Goal: Task Accomplishment & Management: Use online tool/utility

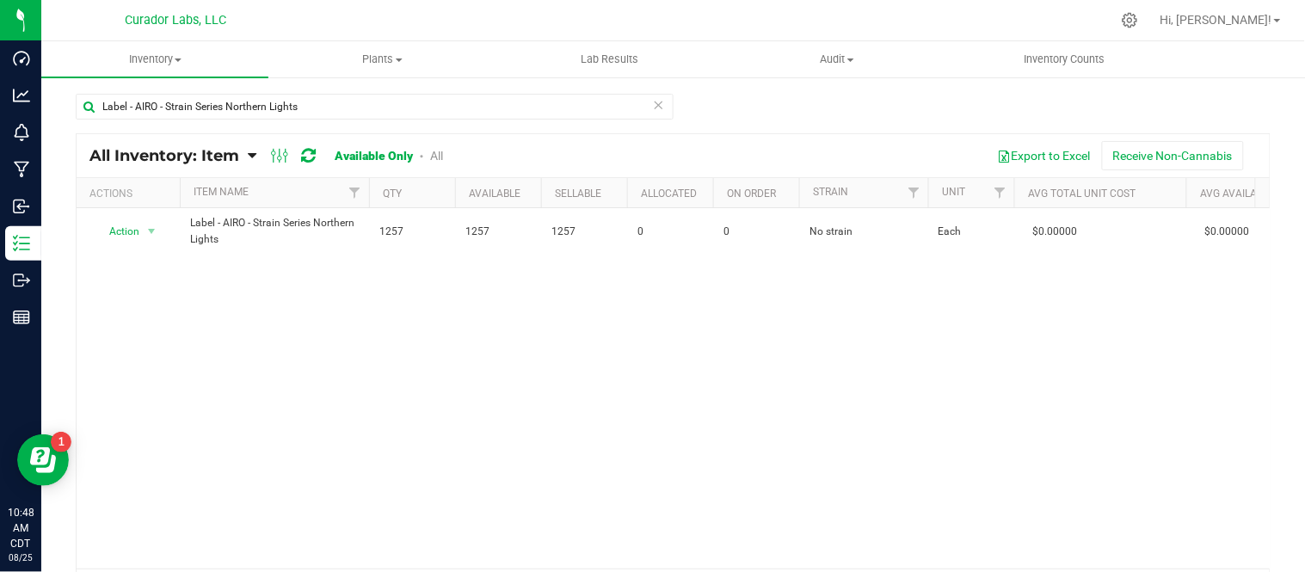
click at [653, 101] on icon at bounding box center [659, 104] width 12 height 21
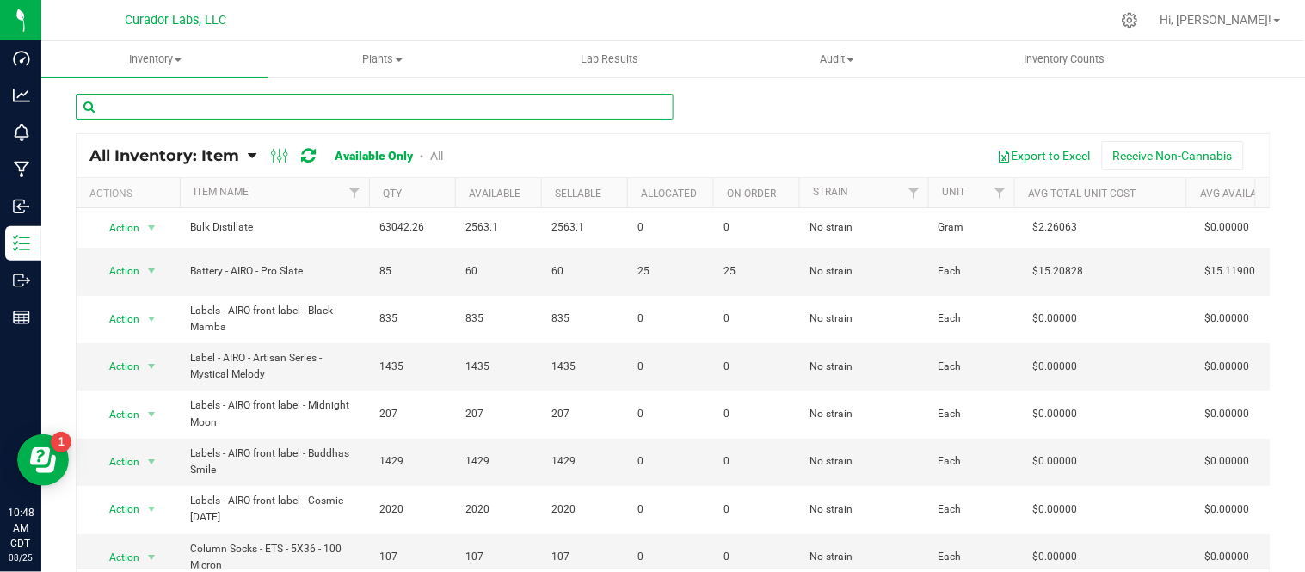
paste input "MERCH Enamel Pin - HeadChange - Black Bold HC with Meta Logo on White - 1.5 x .…"
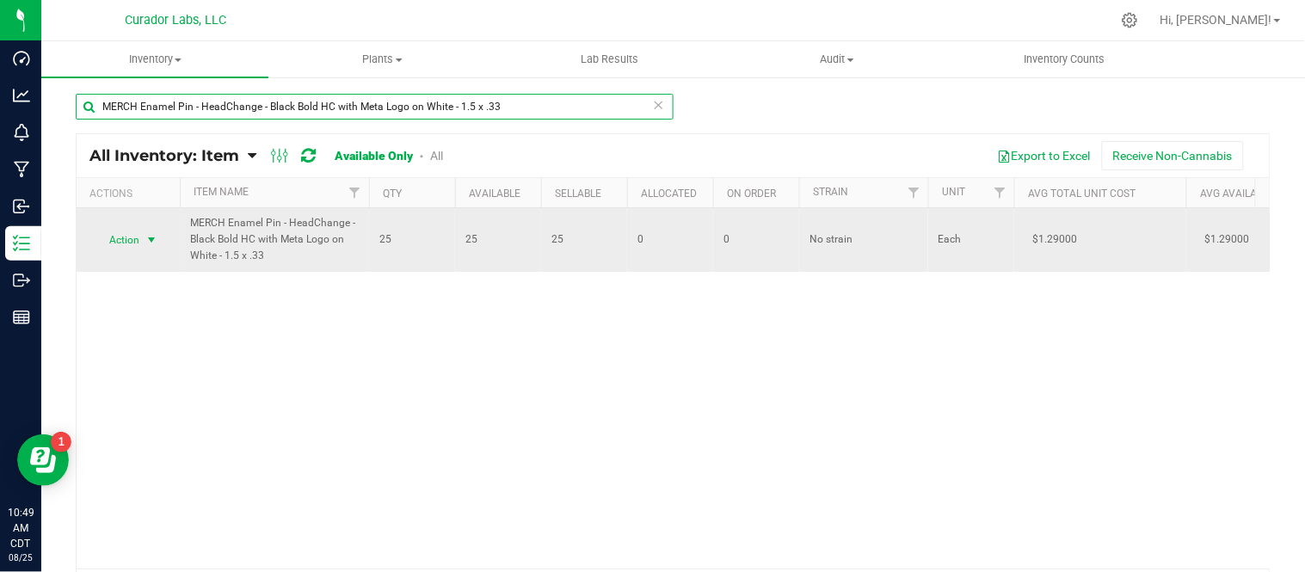
type input "MERCH Enamel Pin - HeadChange - Black Bold HC with Meta Logo on White - 1.5 x .…"
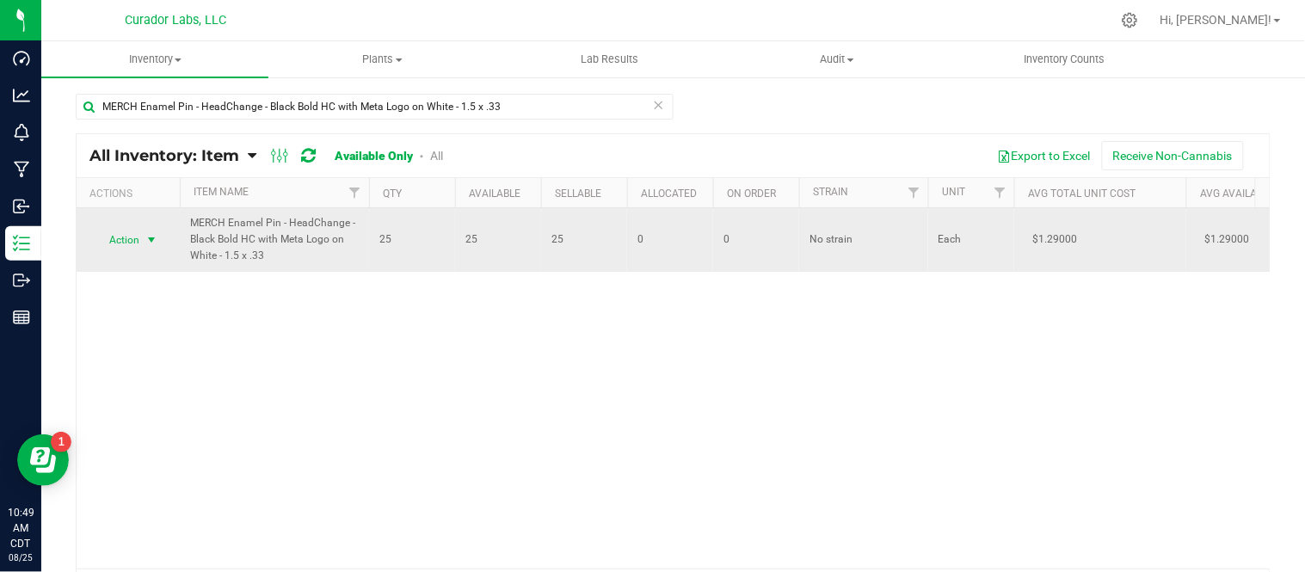
click at [157, 242] on span "select" at bounding box center [152, 240] width 14 height 14
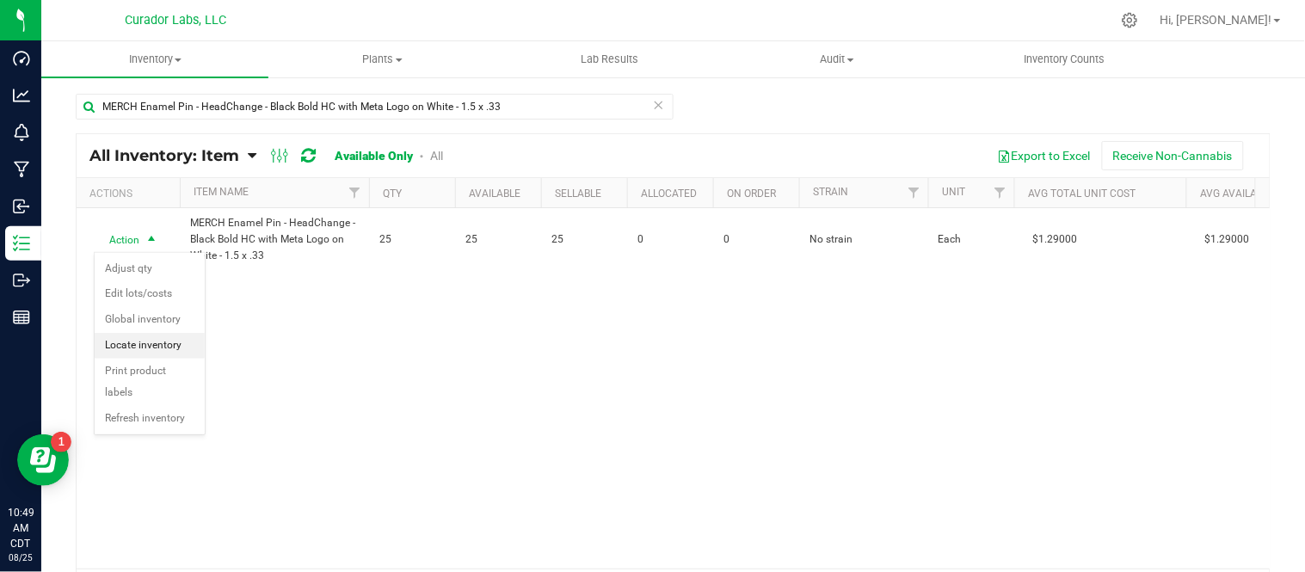
click at [176, 351] on li "Locate inventory" at bounding box center [150, 346] width 110 height 26
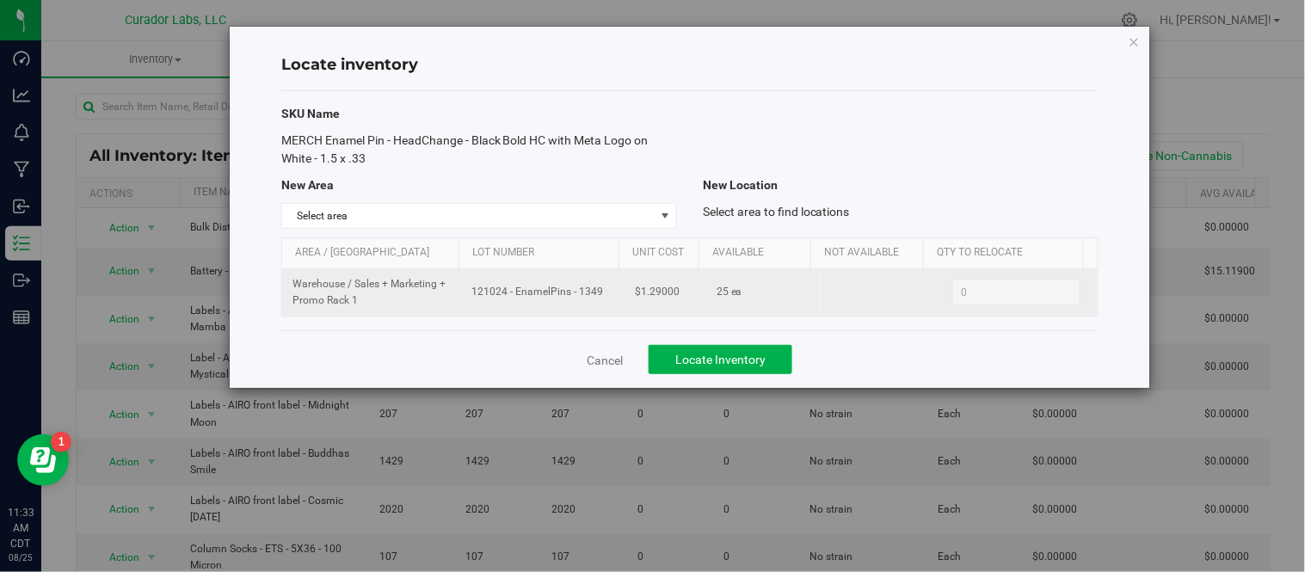
drag, startPoint x: 467, startPoint y: 295, endPoint x: 585, endPoint y: 305, distance: 118.2
click at [585, 305] on td "121024 - EnamelPins - 1349" at bounding box center [542, 292] width 163 height 46
copy span "121024 - EnamelPins - 1349"
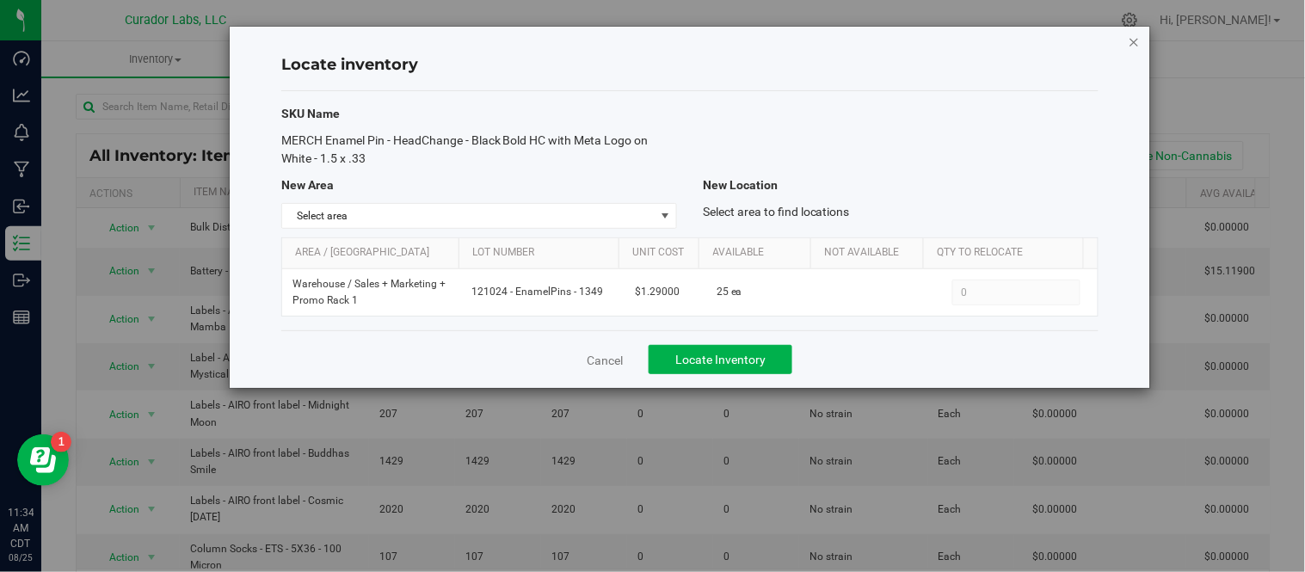
click at [1137, 41] on icon "button" at bounding box center [1135, 41] width 12 height 21
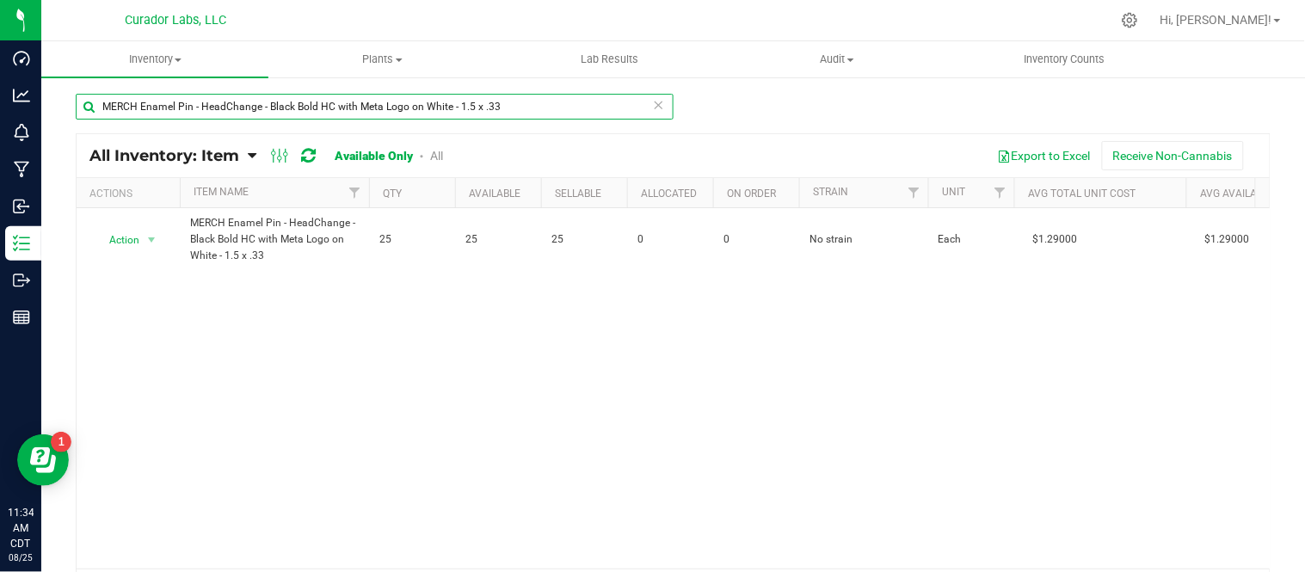
drag, startPoint x: 532, startPoint y: 115, endPoint x: 201, endPoint y: 121, distance: 330.4
click at [201, 121] on div "MERCH Enamel Pin - HeadChange - Black Bold HC with Meta Logo on White - 1.5 x .…" at bounding box center [375, 114] width 598 height 40
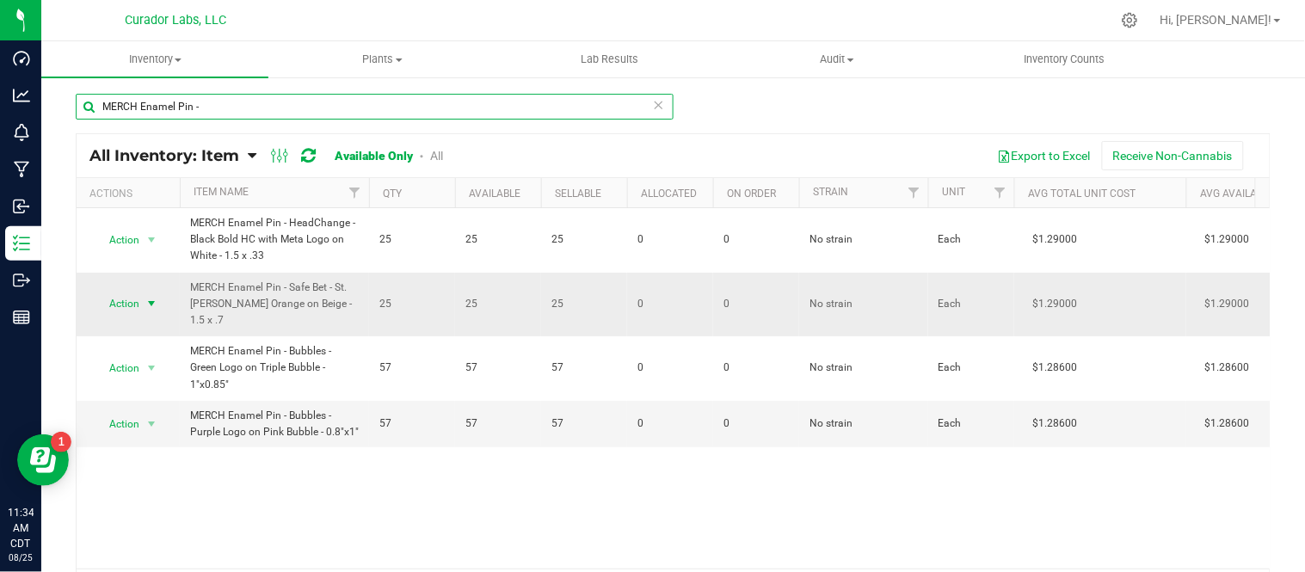
type input "MERCH Enamel Pin -"
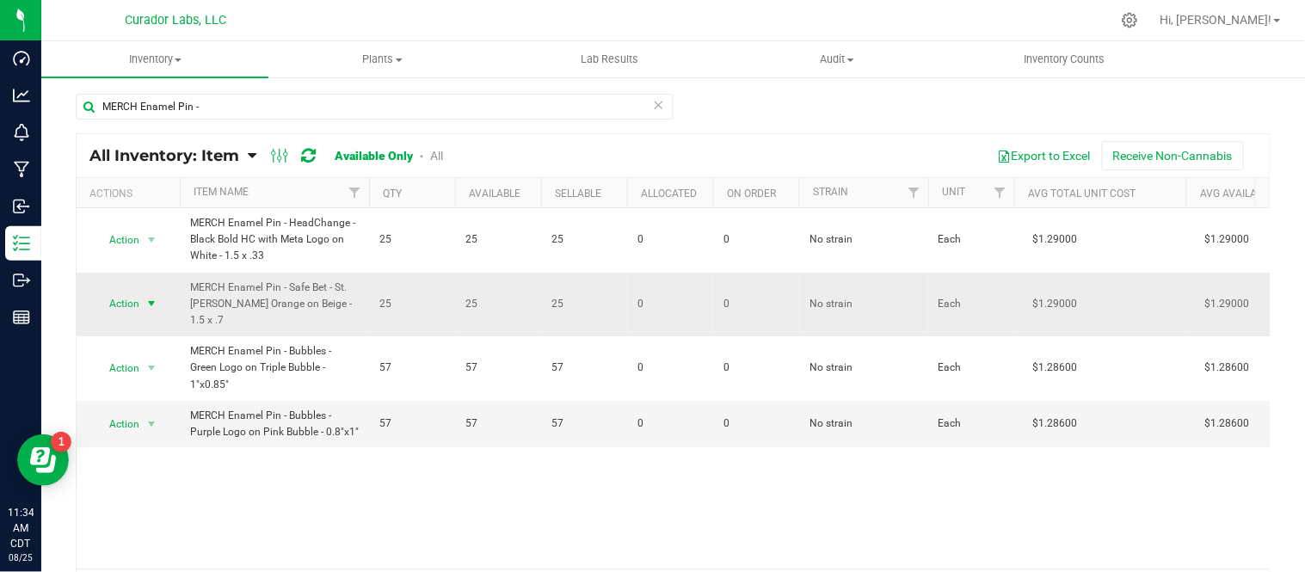
click at [156, 303] on span "select" at bounding box center [152, 304] width 14 height 14
click at [159, 410] on li "Locate inventory" at bounding box center [150, 410] width 110 height 26
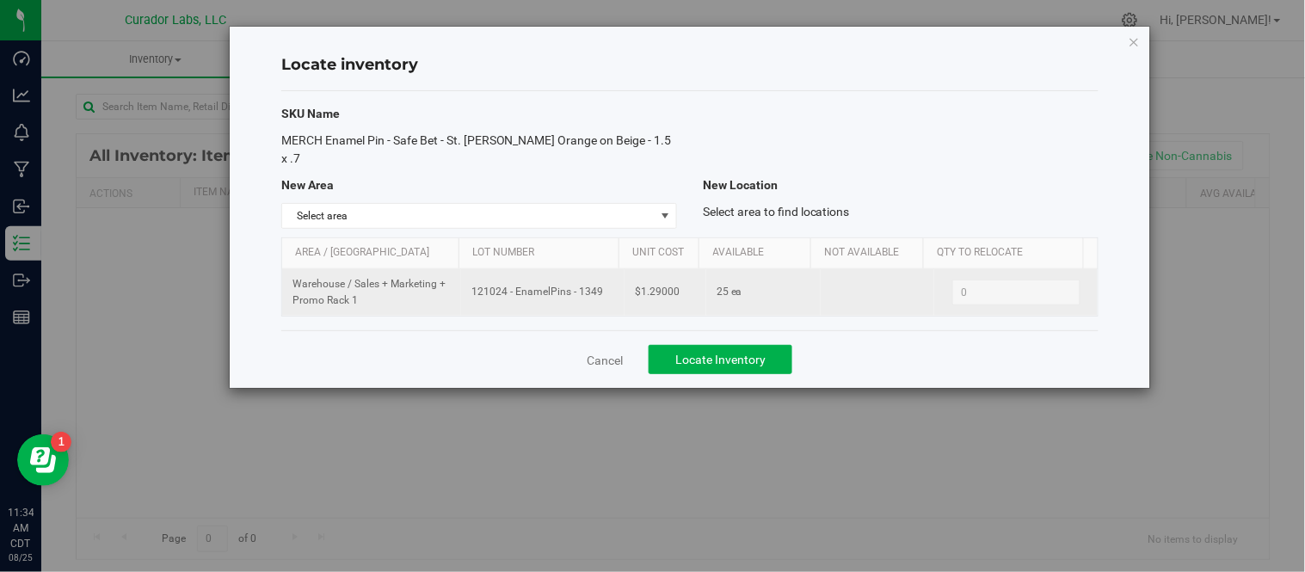
drag, startPoint x: 468, startPoint y: 274, endPoint x: 598, endPoint y: 282, distance: 130.2
click at [598, 284] on span "121024 - EnamelPins - 1349" at bounding box center [542, 292] width 143 height 16
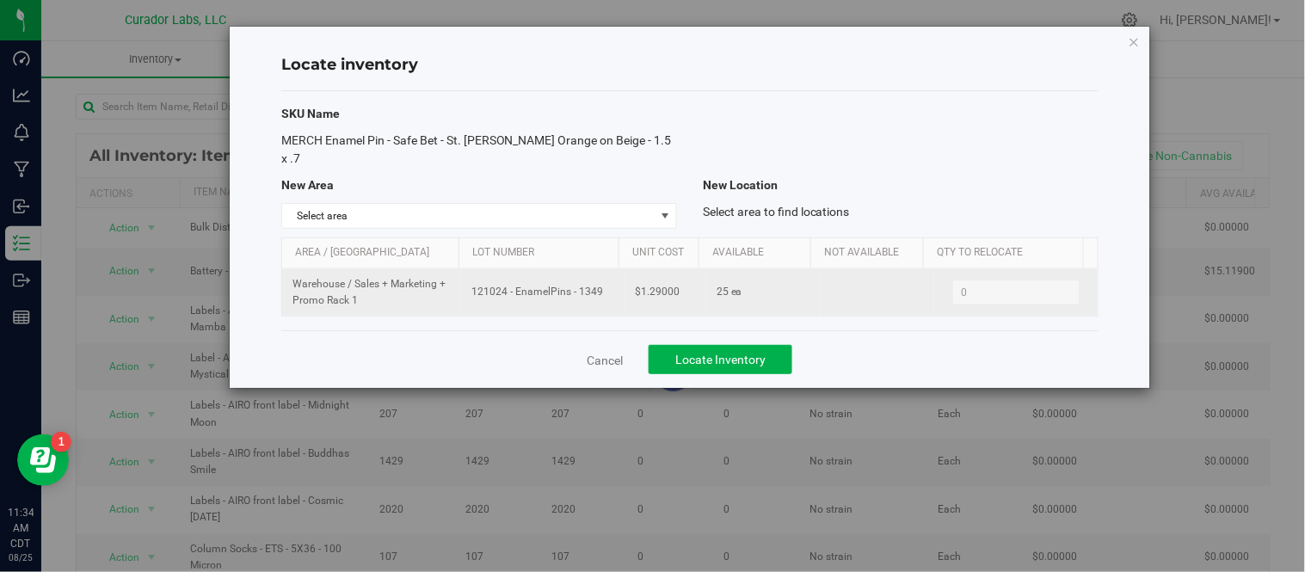
copy span "121024 - EnamelPins - 1349"
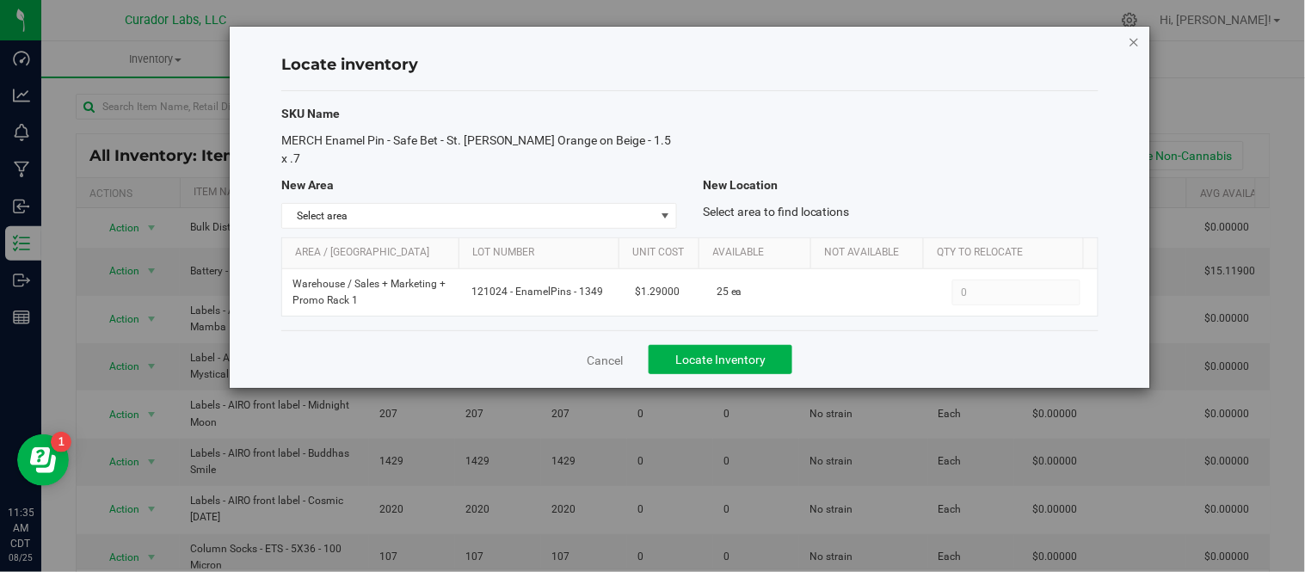
click at [1133, 46] on icon "button" at bounding box center [1135, 41] width 12 height 21
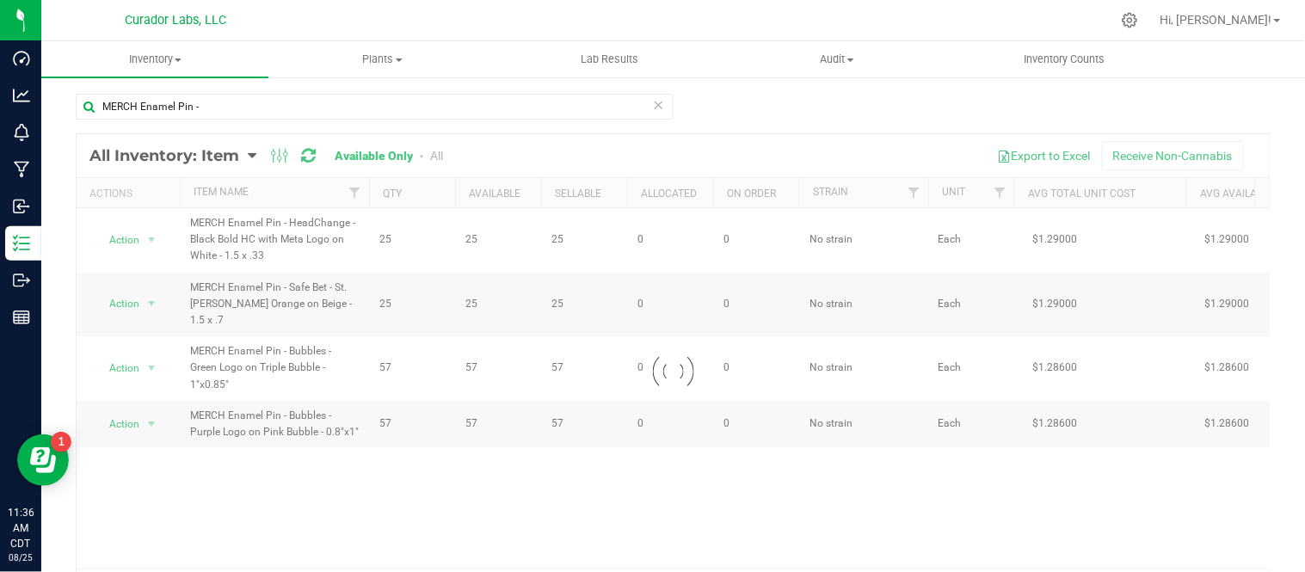
click at [653, 103] on icon at bounding box center [659, 104] width 12 height 21
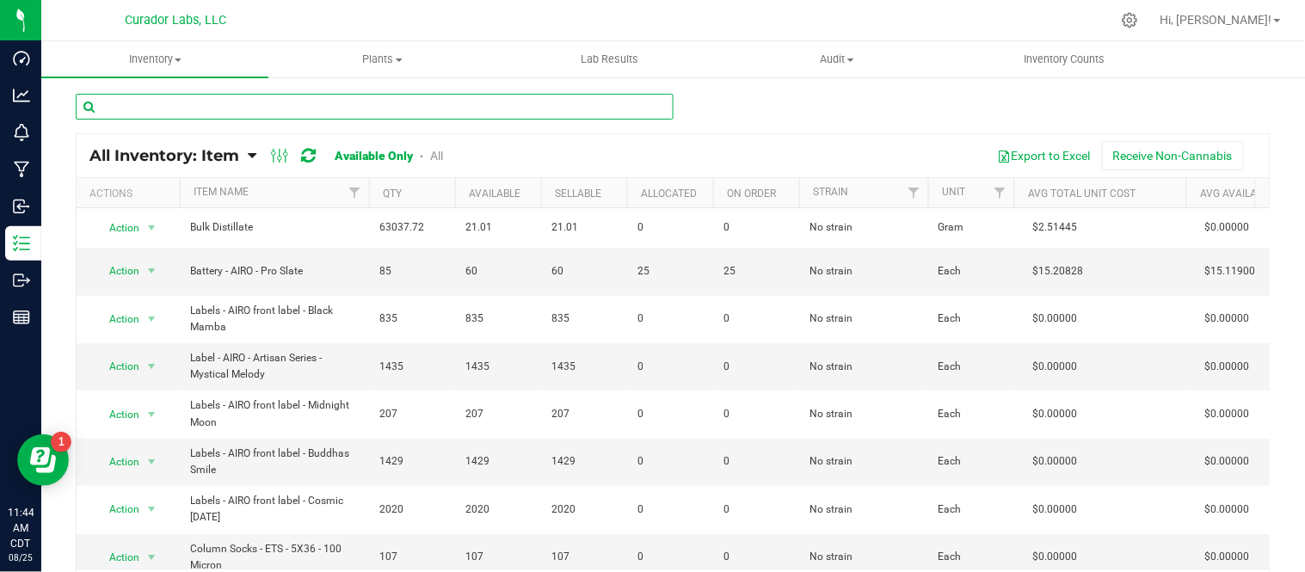
click at [402, 102] on input "text" at bounding box center [375, 107] width 598 height 26
paste input "Warning label - Curador - Transparent White Marijuana Red THC Diamond on Clear …"
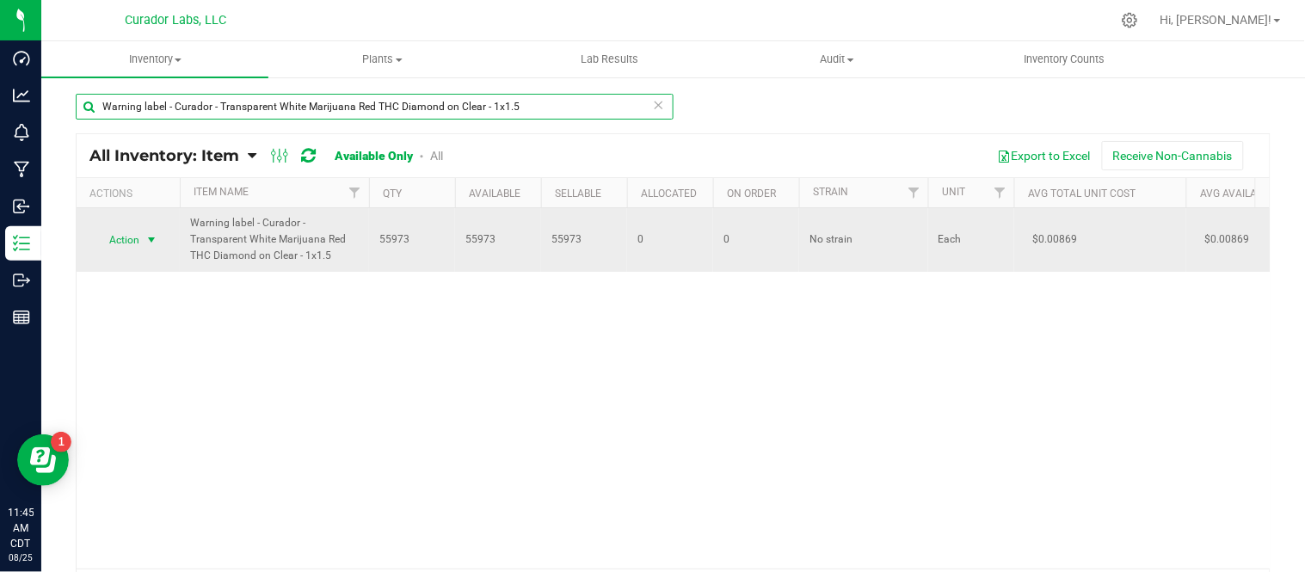
type input "Warning label - Curador - Transparent White Marijuana Red THC Diamond on Clear …"
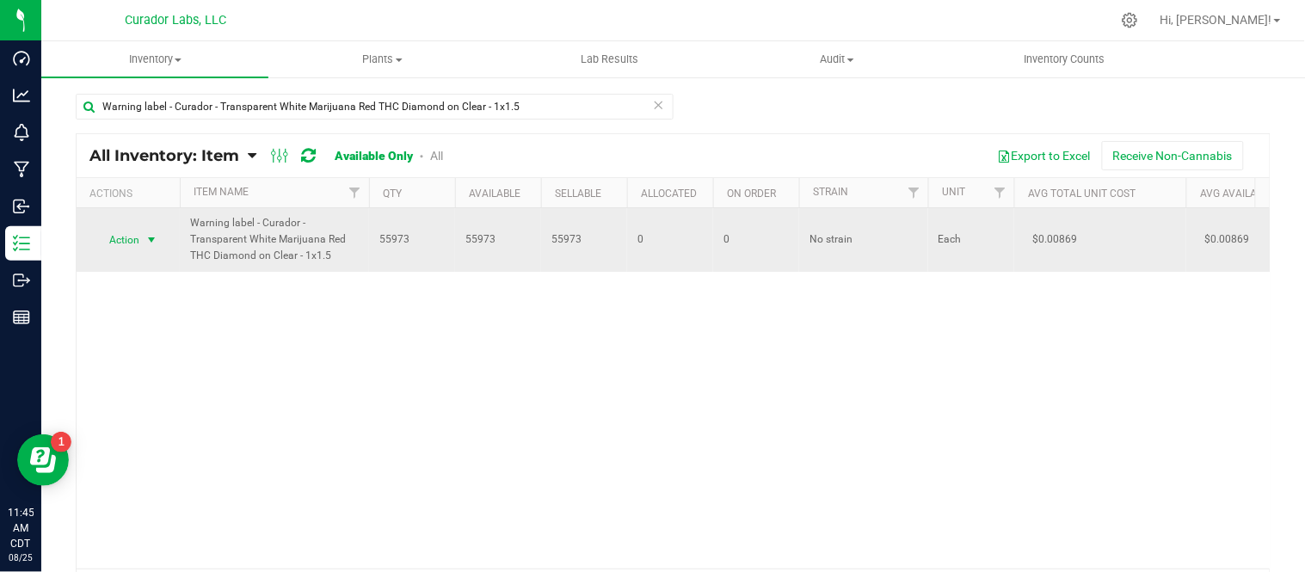
click at [151, 238] on span "select" at bounding box center [152, 240] width 14 height 14
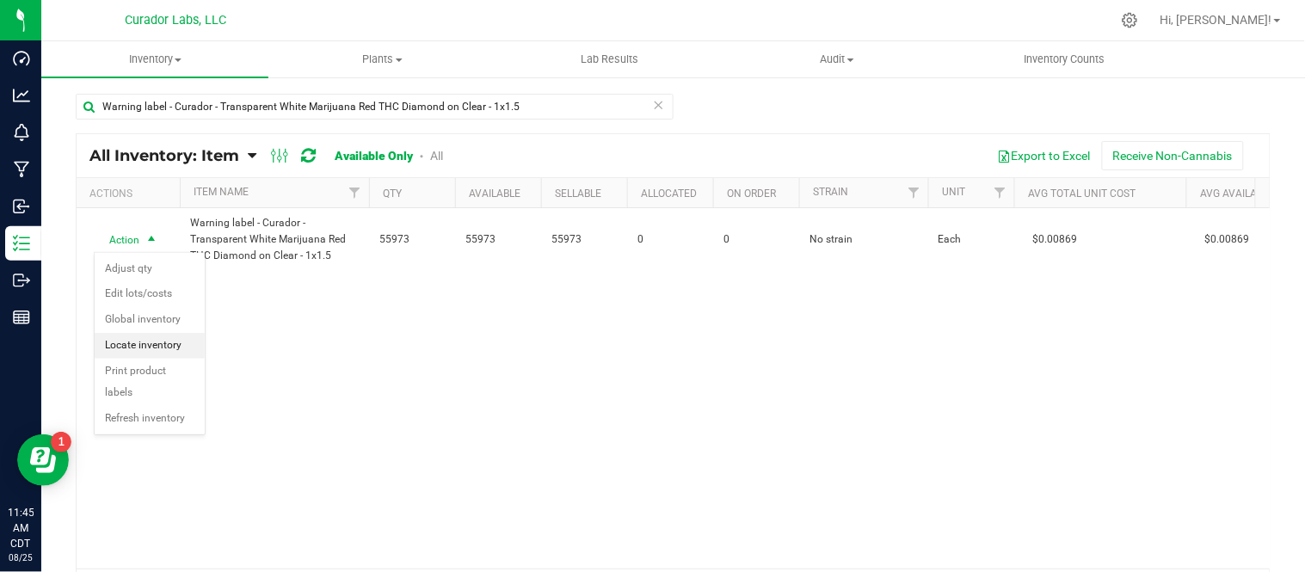
click at [165, 353] on li "Locate inventory" at bounding box center [150, 346] width 110 height 26
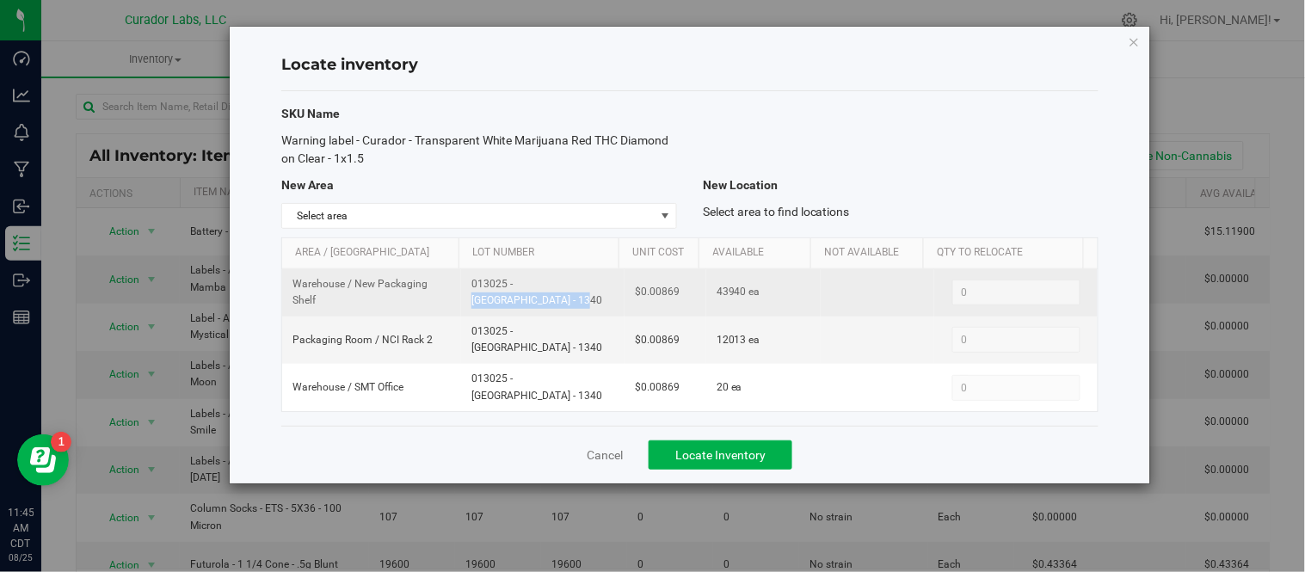
drag, startPoint x: 467, startPoint y: 293, endPoint x: 600, endPoint y: 305, distance: 133.0
click at [600, 305] on td "013025 - [GEOGRAPHIC_DATA] - 1340" at bounding box center [542, 292] width 163 height 47
copy span "013025 - [GEOGRAPHIC_DATA] - 1340"
drag, startPoint x: 716, startPoint y: 299, endPoint x: 736, endPoint y: 298, distance: 20.7
click at [736, 298] on span "43940 ea" at bounding box center [739, 292] width 44 height 16
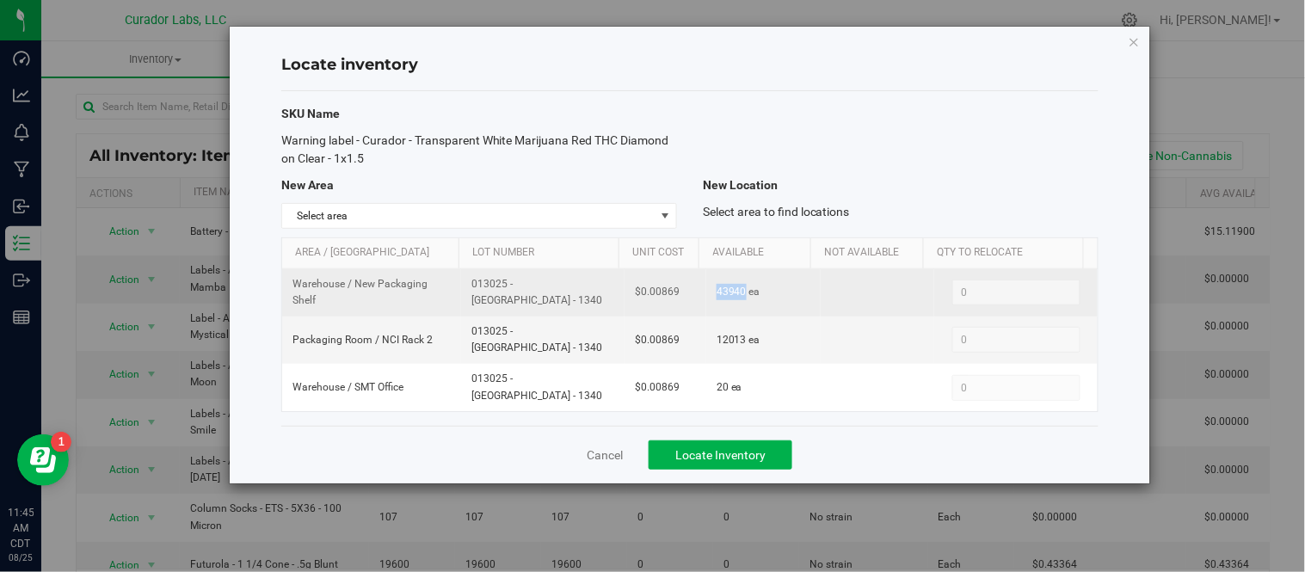
copy span "43940"
drag, startPoint x: 634, startPoint y: 294, endPoint x: 682, endPoint y: 296, distance: 48.2
click at [682, 296] on td "$0.00869" at bounding box center [666, 292] width 82 height 47
copy span "0.00869"
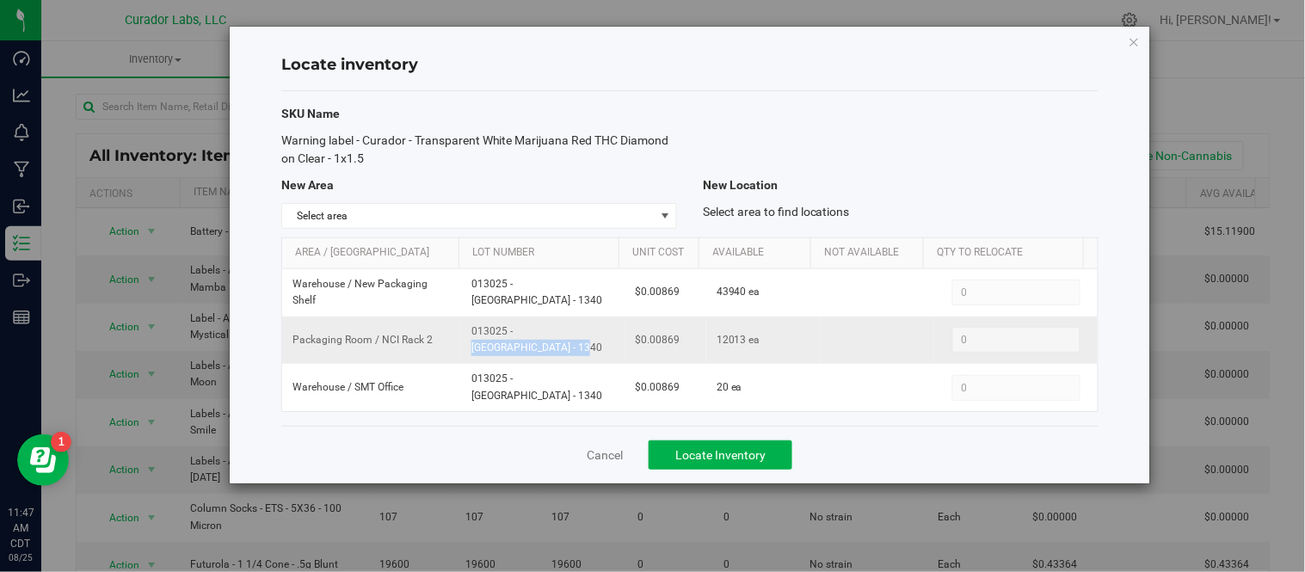
drag, startPoint x: 469, startPoint y: 336, endPoint x: 580, endPoint y: 346, distance: 111.5
click at [580, 346] on td "013025 - [GEOGRAPHIC_DATA] - 1340" at bounding box center [542, 340] width 163 height 47
copy span "013025 - [GEOGRAPHIC_DATA] - 1340"
drag, startPoint x: 709, startPoint y: 337, endPoint x: 740, endPoint y: 336, distance: 31.0
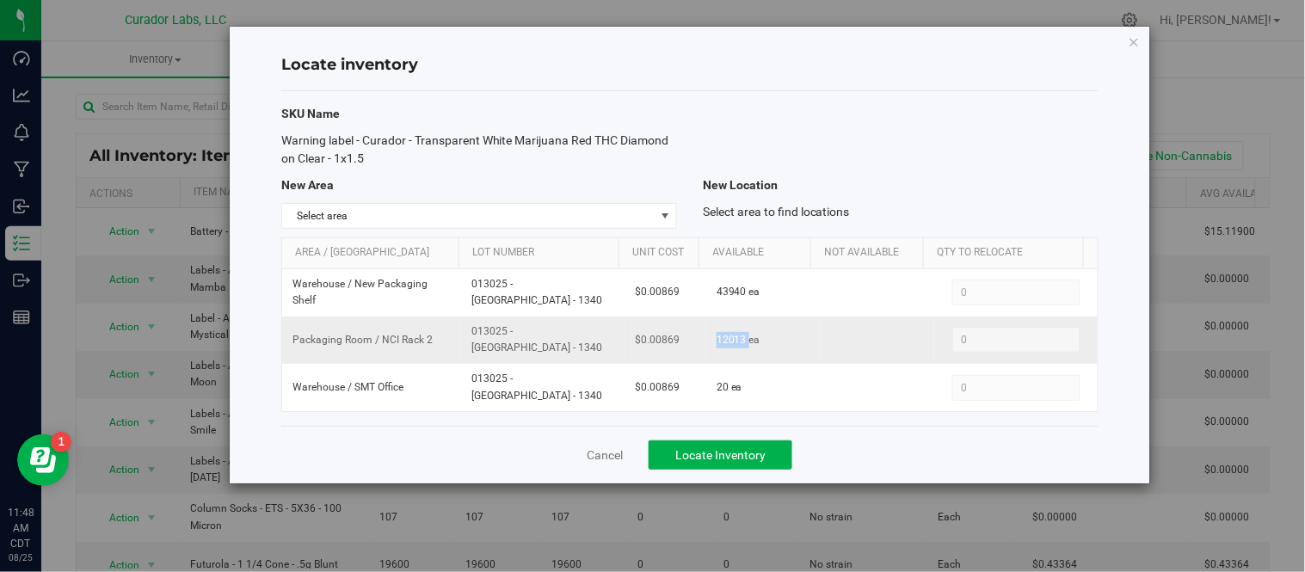
click at [740, 336] on span "12013 ea" at bounding box center [739, 340] width 44 height 16
copy span "12013"
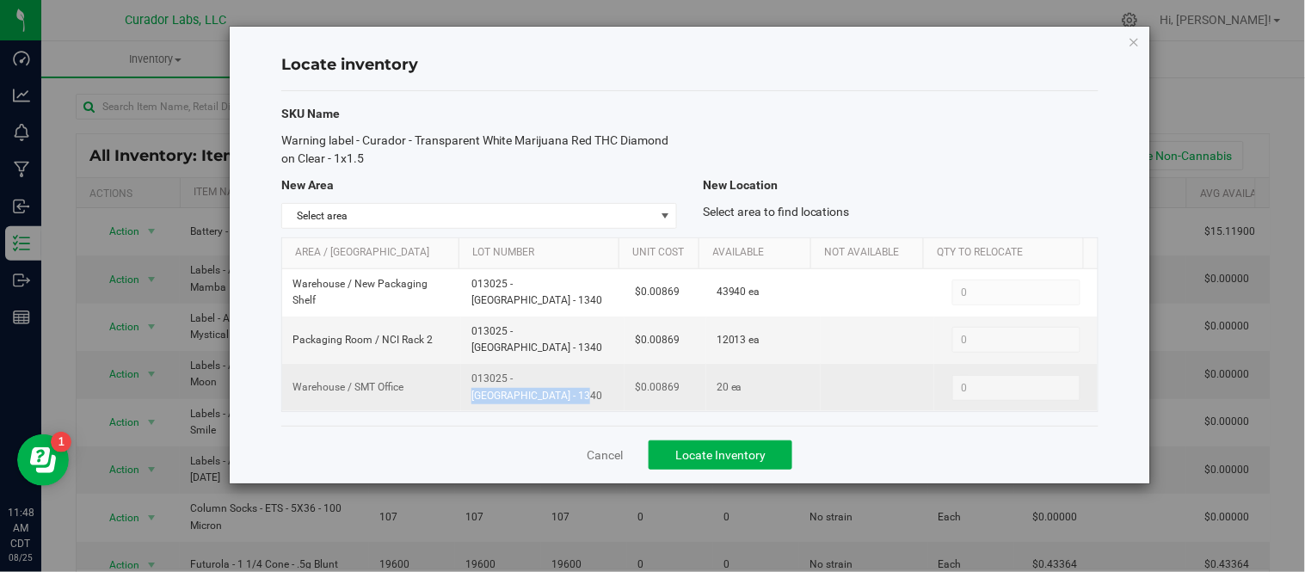
drag, startPoint x: 465, startPoint y: 381, endPoint x: 581, endPoint y: 383, distance: 116.2
click at [581, 383] on td "013025 - [GEOGRAPHIC_DATA] - 1340" at bounding box center [542, 387] width 163 height 46
copy span "013025 - [GEOGRAPHIC_DATA] - 1340"
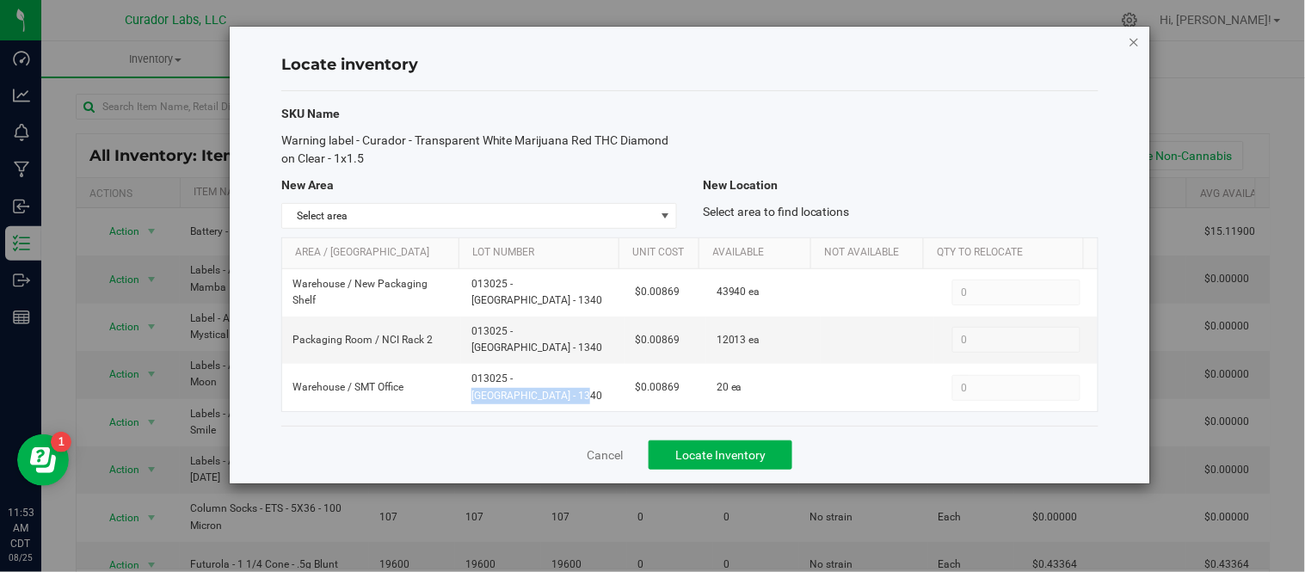
click at [1130, 40] on icon "button" at bounding box center [1135, 41] width 12 height 21
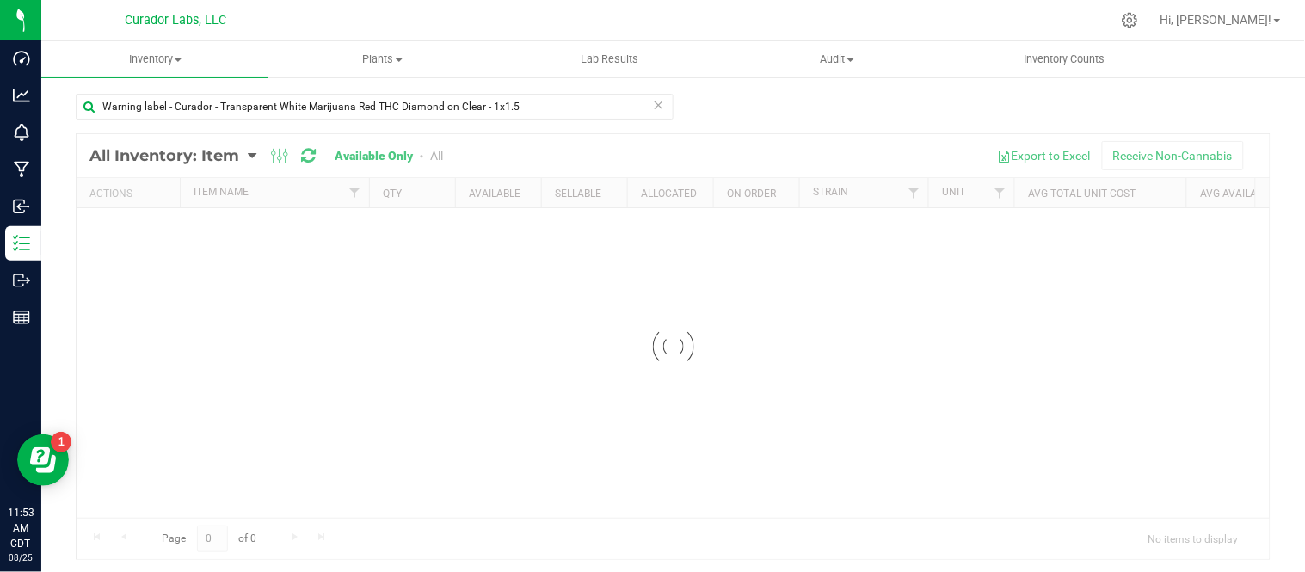
click at [653, 105] on icon at bounding box center [659, 104] width 12 height 21
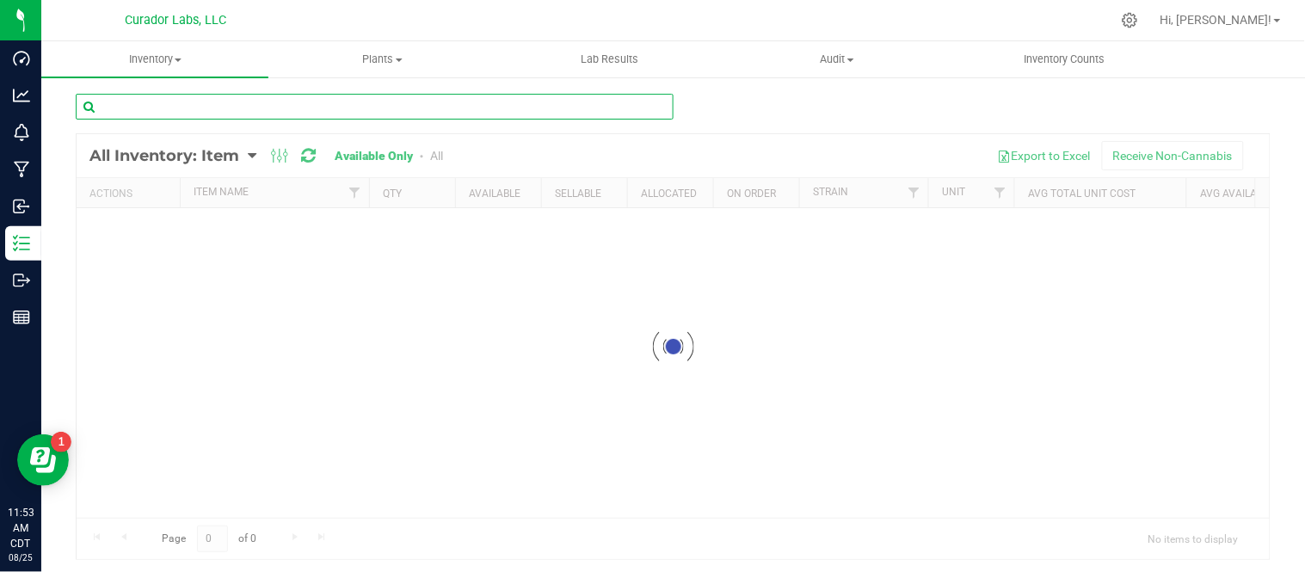
click at [542, 103] on input "text" at bounding box center [375, 107] width 598 height 26
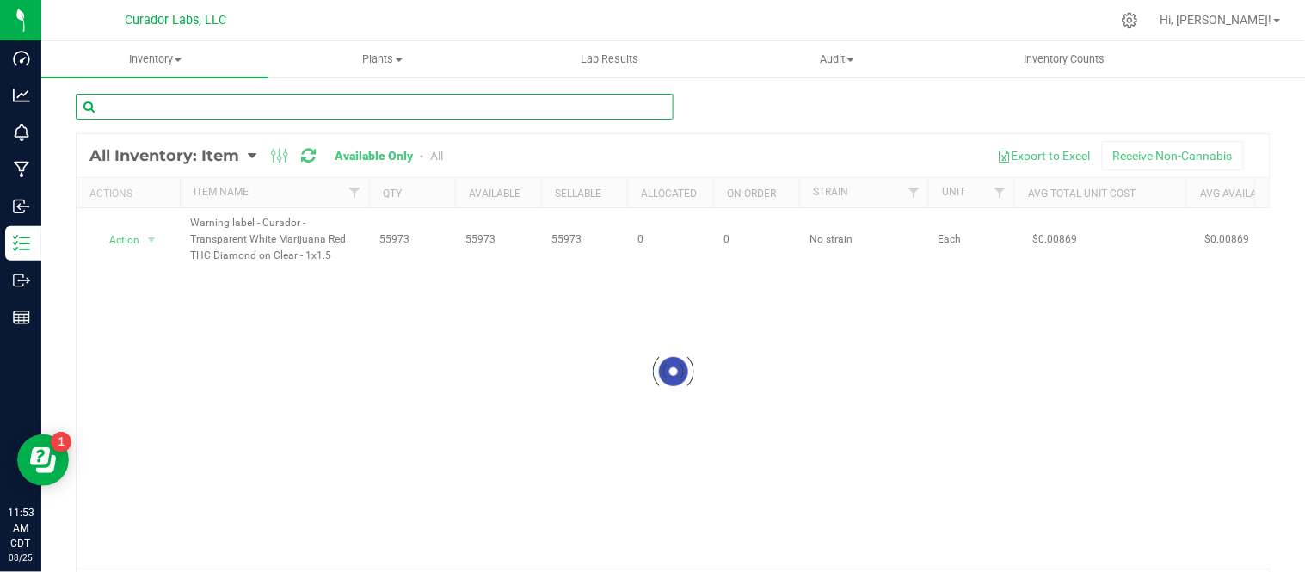
paste input "MERCH Mood Mat - HeadChange - Tropaconda Yellow Snake with Meta Logo on Black -…"
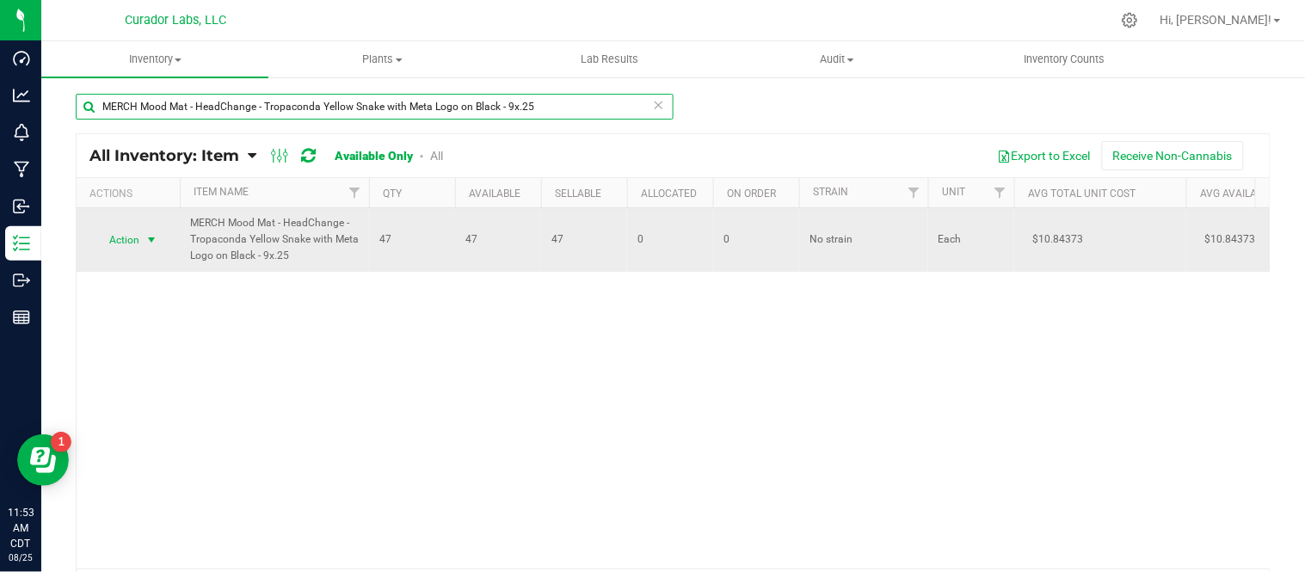
type input "MERCH Mood Mat - HeadChange - Tropaconda Yellow Snake with Meta Logo on Black -…"
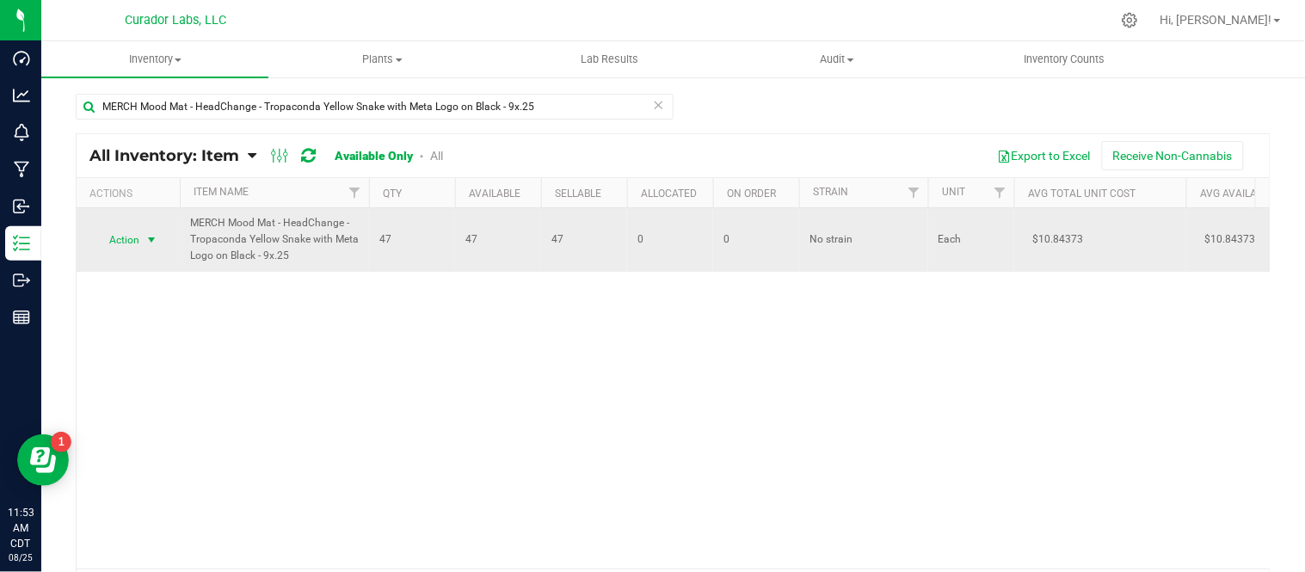
click at [151, 235] on span "select" at bounding box center [152, 240] width 14 height 14
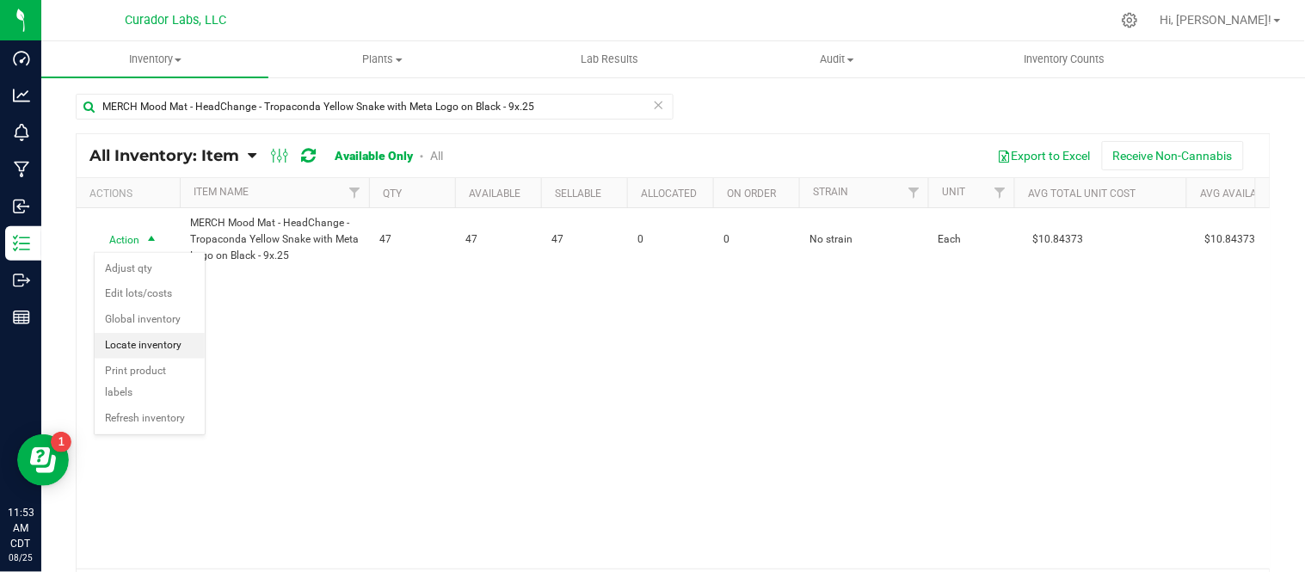
click at [157, 340] on li "Locate inventory" at bounding box center [150, 346] width 110 height 26
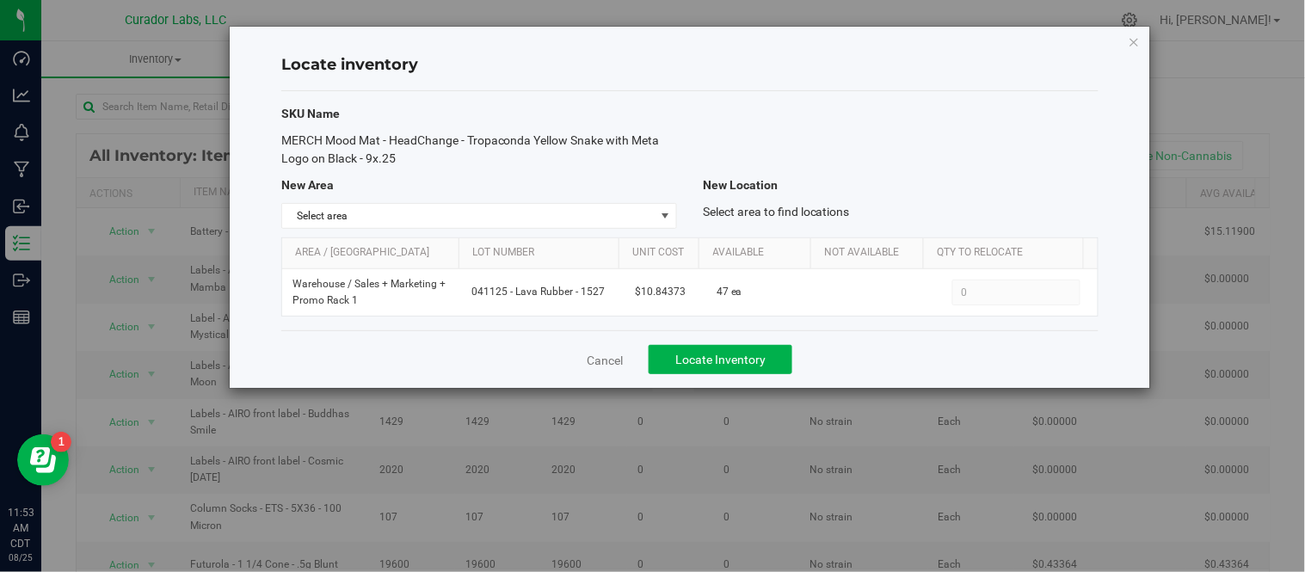
drag, startPoint x: 281, startPoint y: 142, endPoint x: 403, endPoint y: 166, distance: 123.7
click at [403, 166] on div "MERCH Mood Mat - HeadChange - Tropaconda Yellow Snake with Meta Logo on Black -…" at bounding box center [479, 150] width 422 height 36
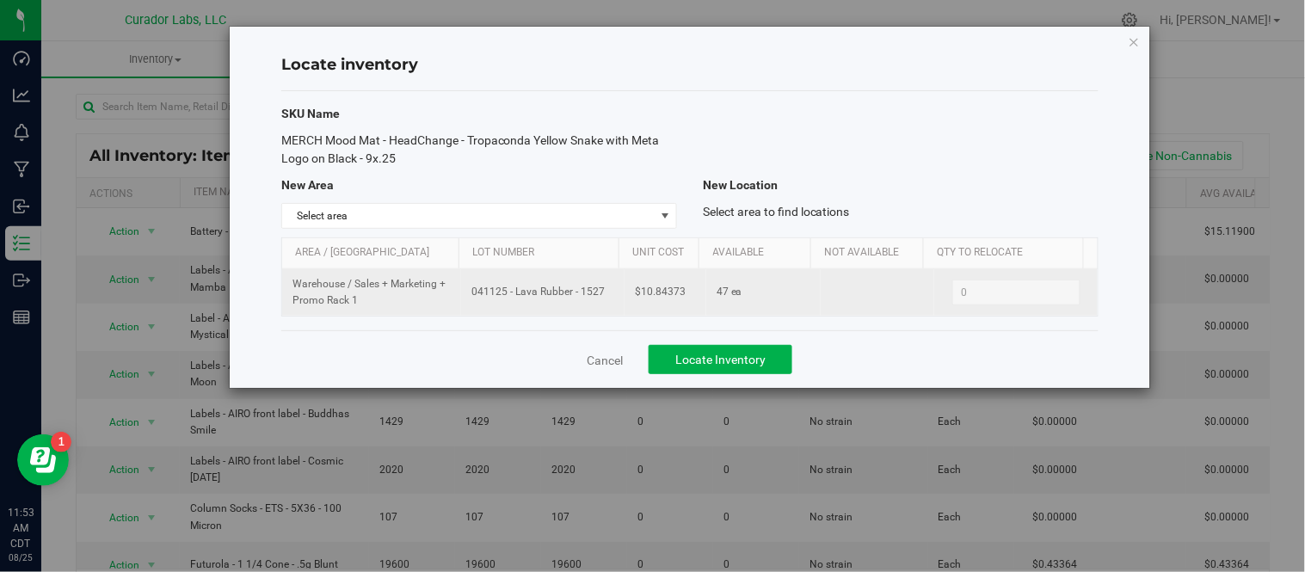
drag, startPoint x: 487, startPoint y: 294, endPoint x: 598, endPoint y: 299, distance: 111.1
click at [598, 299] on span "041125 - Lava Rubber - 1527" at bounding box center [542, 292] width 143 height 16
drag, startPoint x: 634, startPoint y: 293, endPoint x: 681, endPoint y: 297, distance: 46.7
click at [681, 297] on td "$10.84373" at bounding box center [666, 292] width 82 height 46
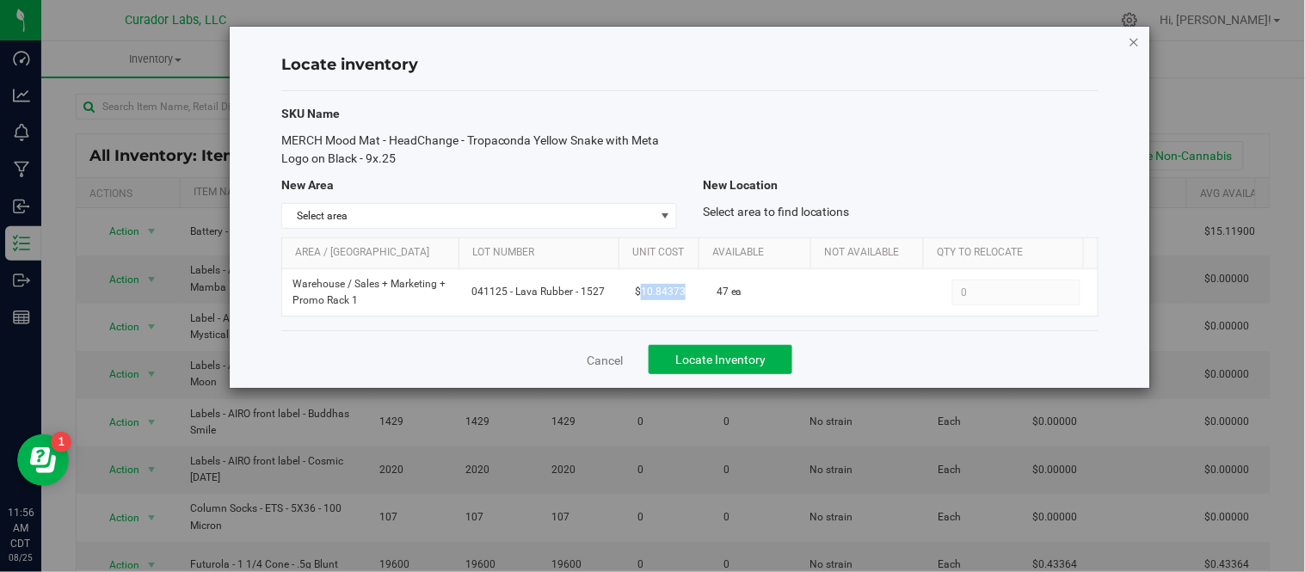
click at [1137, 40] on icon "button" at bounding box center [1135, 41] width 12 height 21
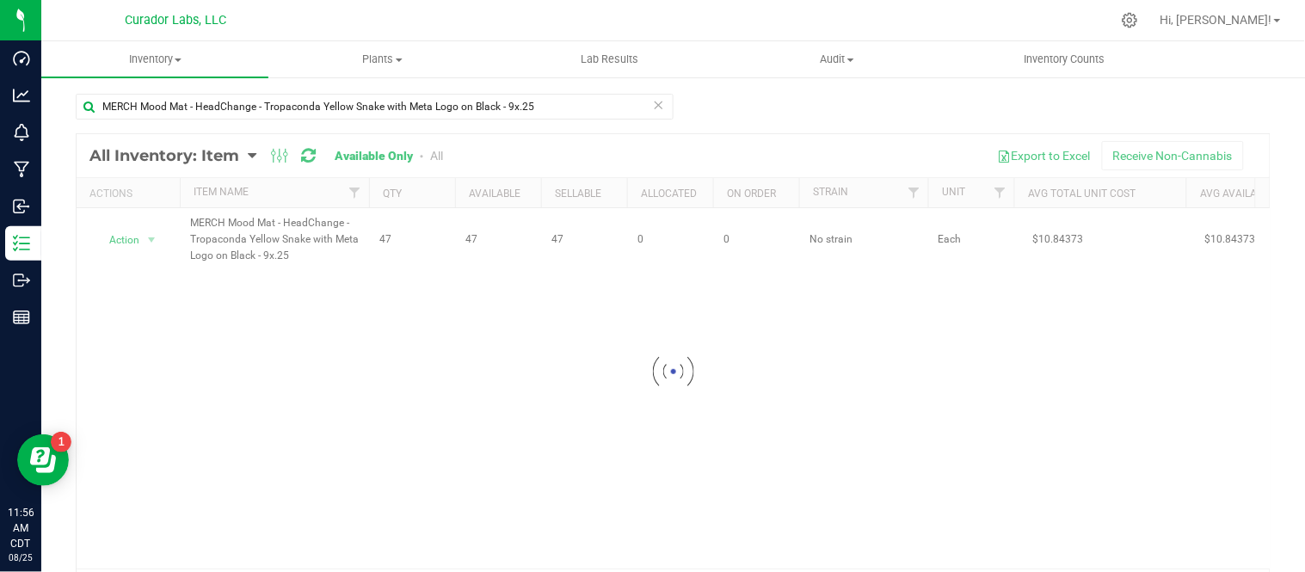
click at [655, 100] on icon at bounding box center [659, 104] width 12 height 21
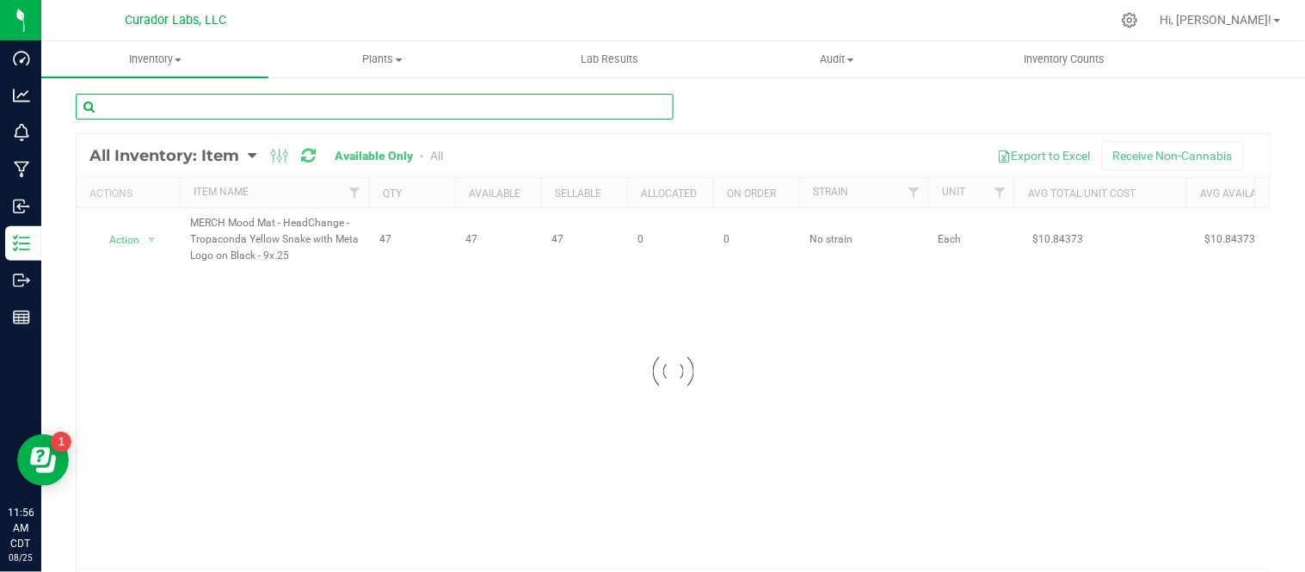
click at [590, 103] on input "text" at bounding box center [375, 107] width 598 height 26
paste input "Parchment Paper - Pre-Folded - 8 x 16"
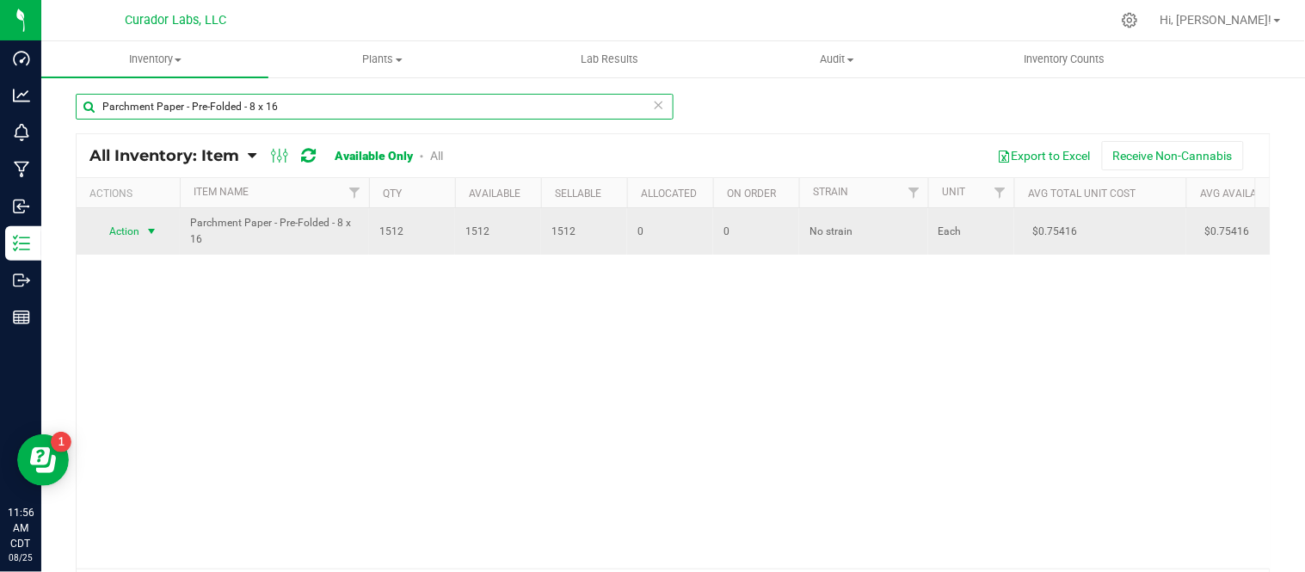
type input "Parchment Paper - Pre-Folded - 8 x 16"
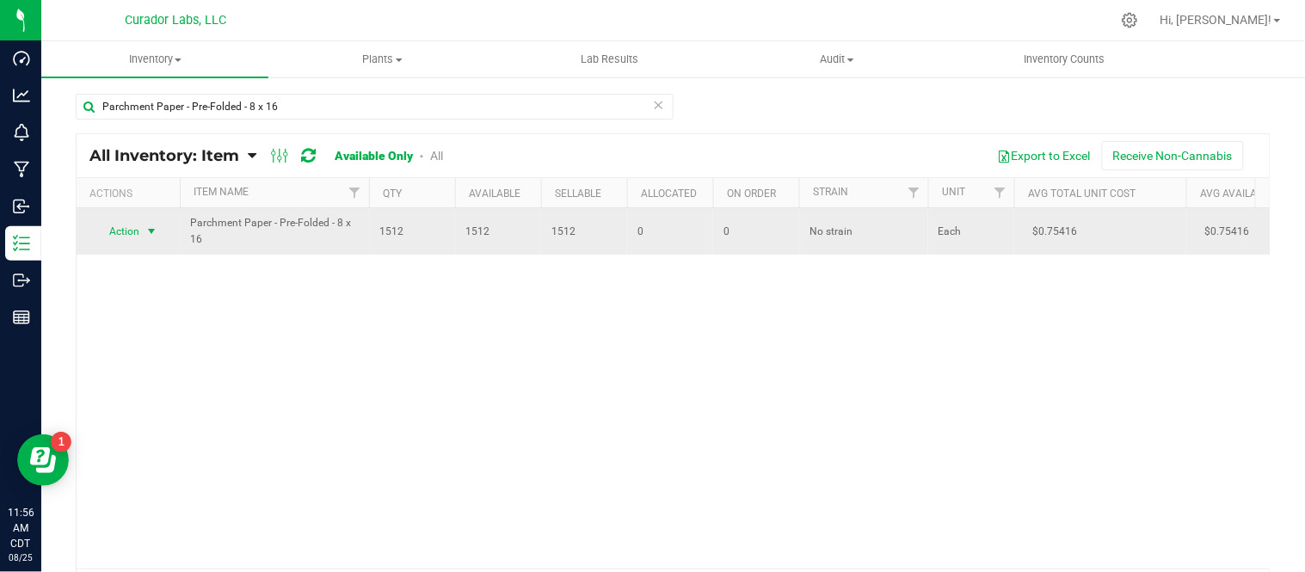
click at [151, 235] on span "select" at bounding box center [152, 232] width 14 height 14
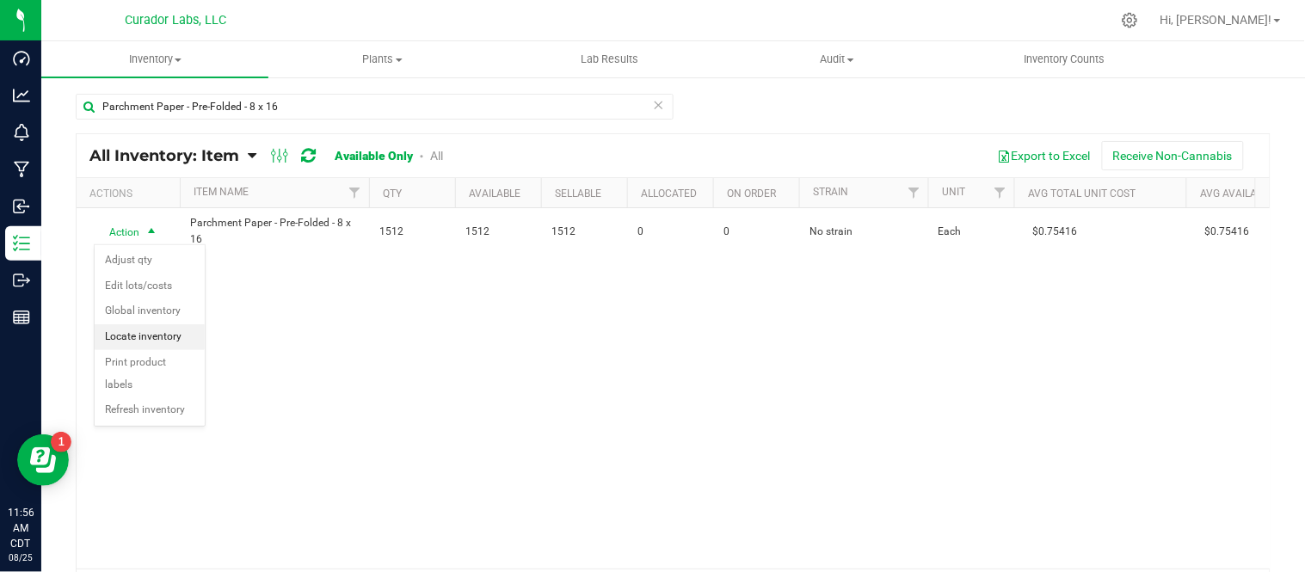
click at [169, 340] on li "Locate inventory" at bounding box center [150, 337] width 110 height 26
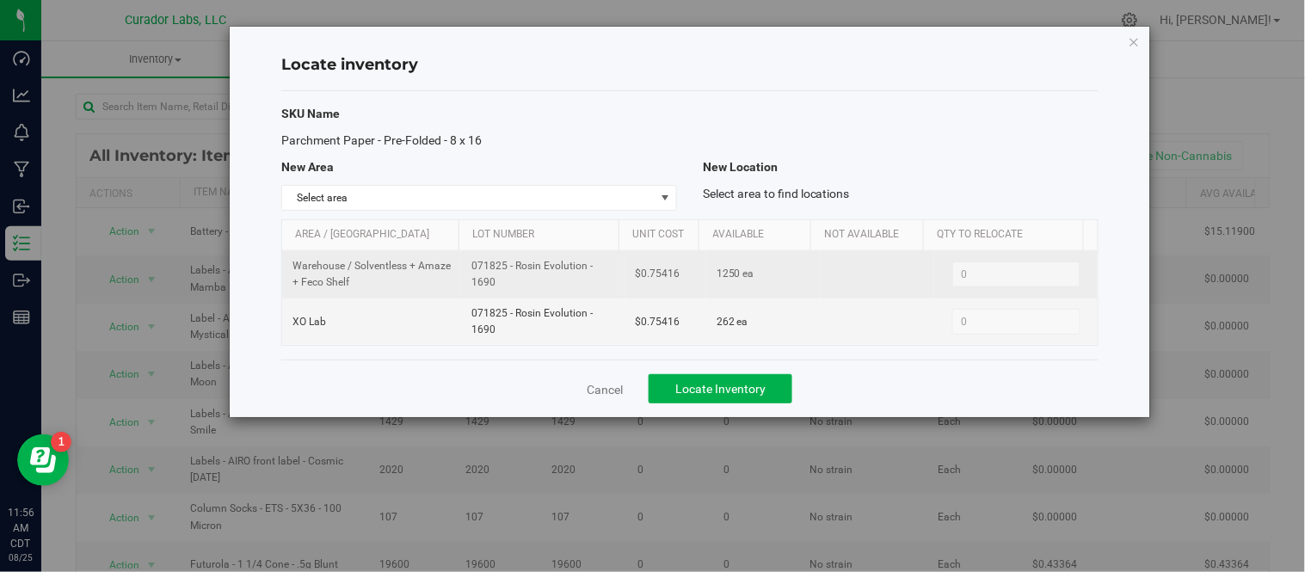
drag, startPoint x: 469, startPoint y: 268, endPoint x: 513, endPoint y: 282, distance: 46.0
click at [513, 282] on span "071825 - Rosin Evolution - 1690" at bounding box center [542, 274] width 143 height 33
drag, startPoint x: 633, startPoint y: 274, endPoint x: 677, endPoint y: 280, distance: 44.4
click at [677, 280] on td "$0.75416" at bounding box center [666, 274] width 82 height 47
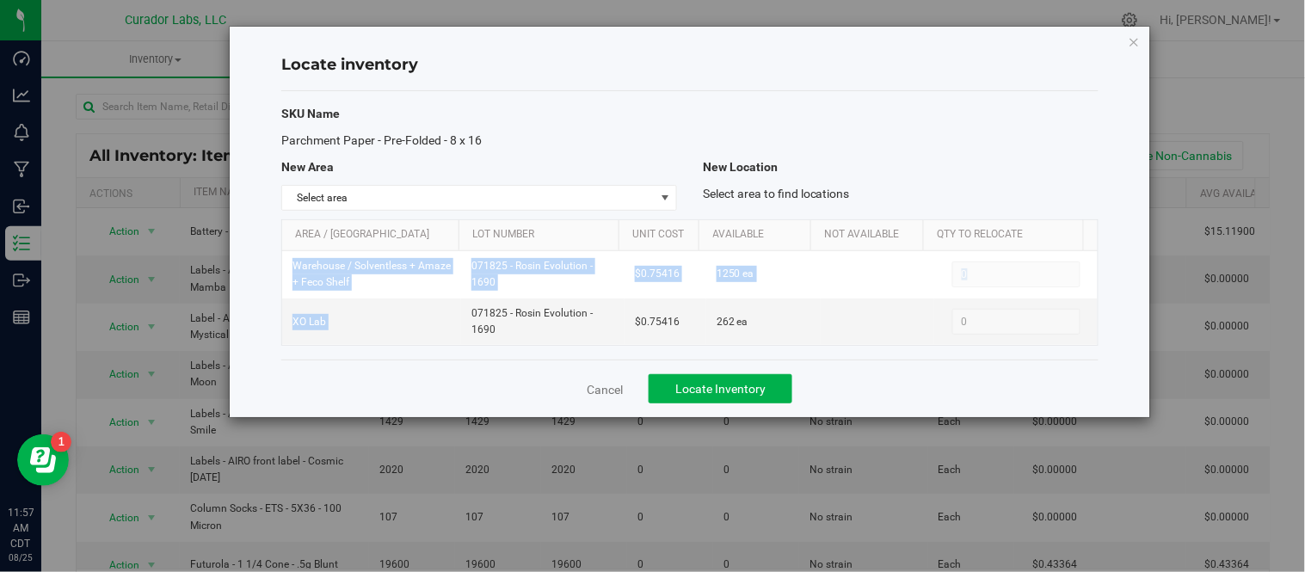
drag, startPoint x: 517, startPoint y: 333, endPoint x: 543, endPoint y: 348, distance: 29.7
click at [543, 348] on div "SKU Name Parchment Paper - Pre-Folded - 8 x 16 New Area New Location Select are…" at bounding box center [689, 225] width 817 height 269
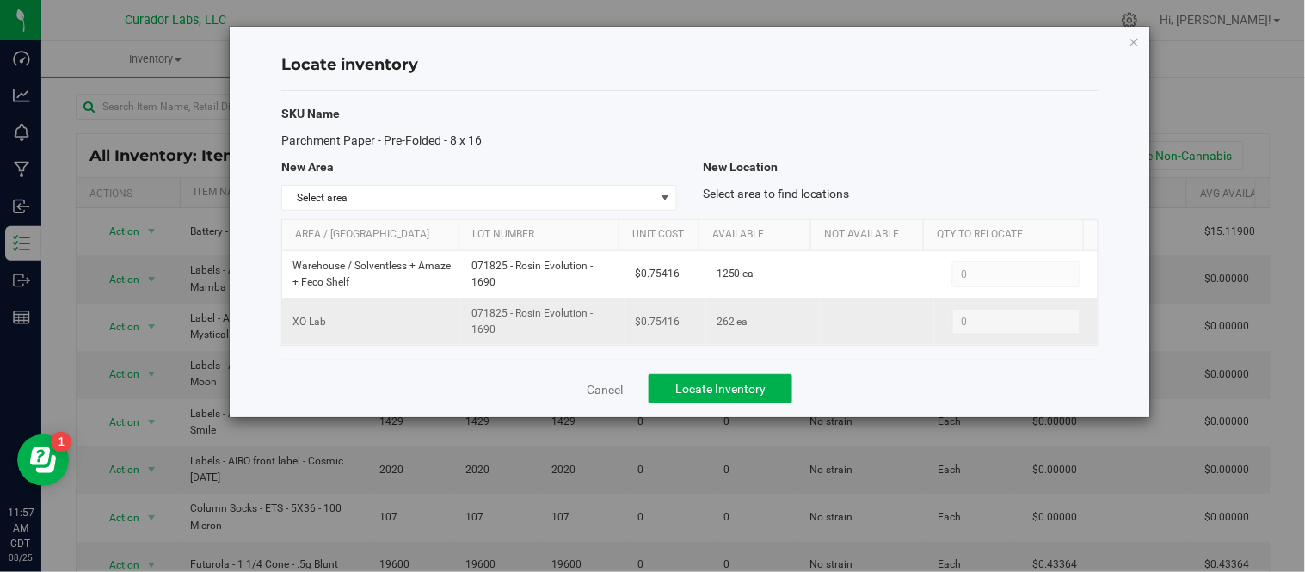
click at [510, 325] on span "071825 - Rosin Evolution - 1690" at bounding box center [542, 321] width 143 height 33
click at [506, 329] on span "071825 - Rosin Evolution - 1690" at bounding box center [542, 321] width 143 height 33
click at [499, 325] on span "071825 - Rosin Evolution - 1690" at bounding box center [542, 321] width 143 height 33
drag, startPoint x: 465, startPoint y: 314, endPoint x: 513, endPoint y: 337, distance: 52.7
click at [513, 337] on td "071825 - Rosin Evolution - 1690" at bounding box center [542, 322] width 163 height 46
